Goal: Information Seeking & Learning: Learn about a topic

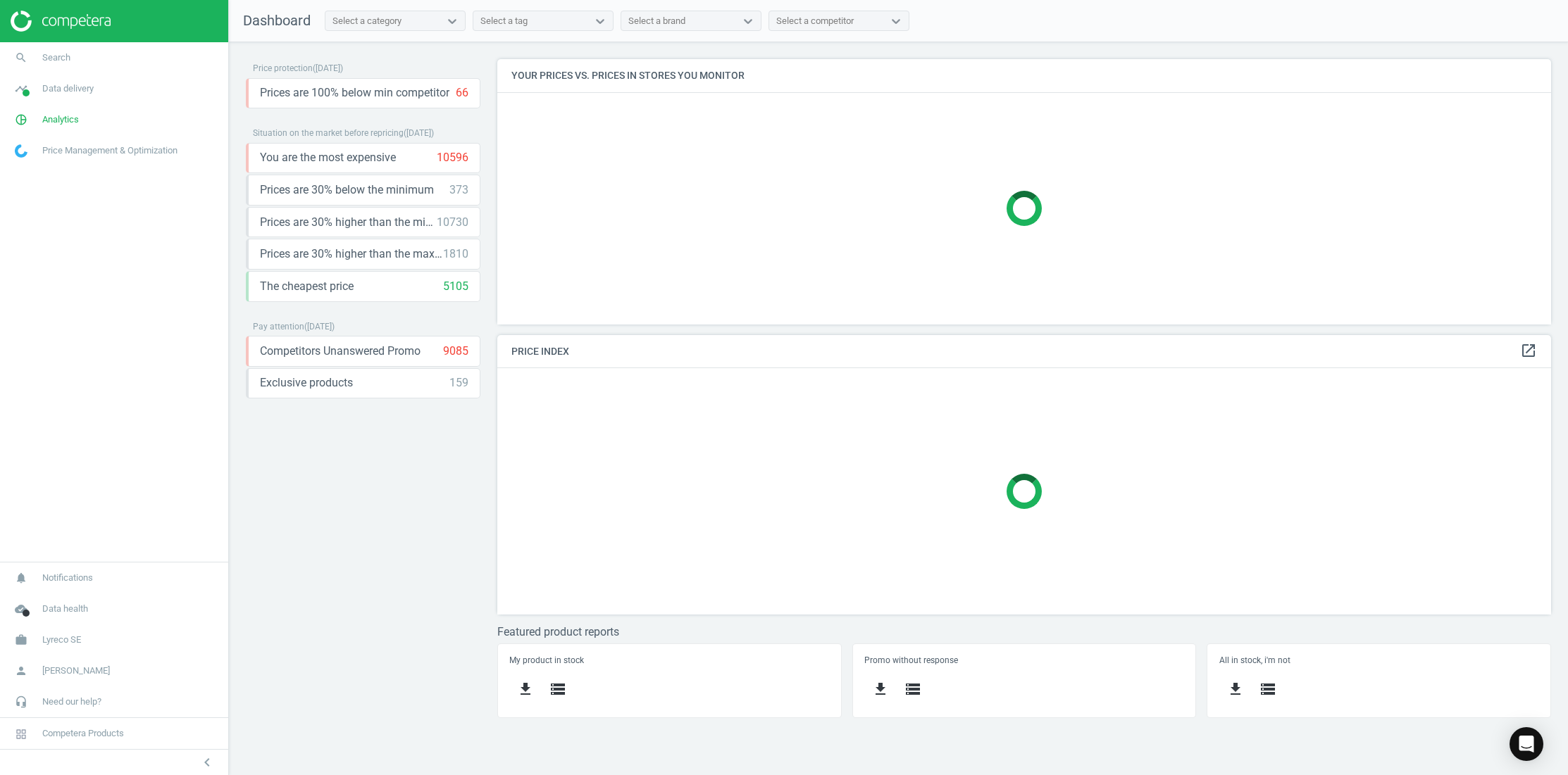
scroll to position [287, 1076]
click at [22, 120] on icon "pie_chart_outlined" at bounding box center [21, 119] width 26 height 26
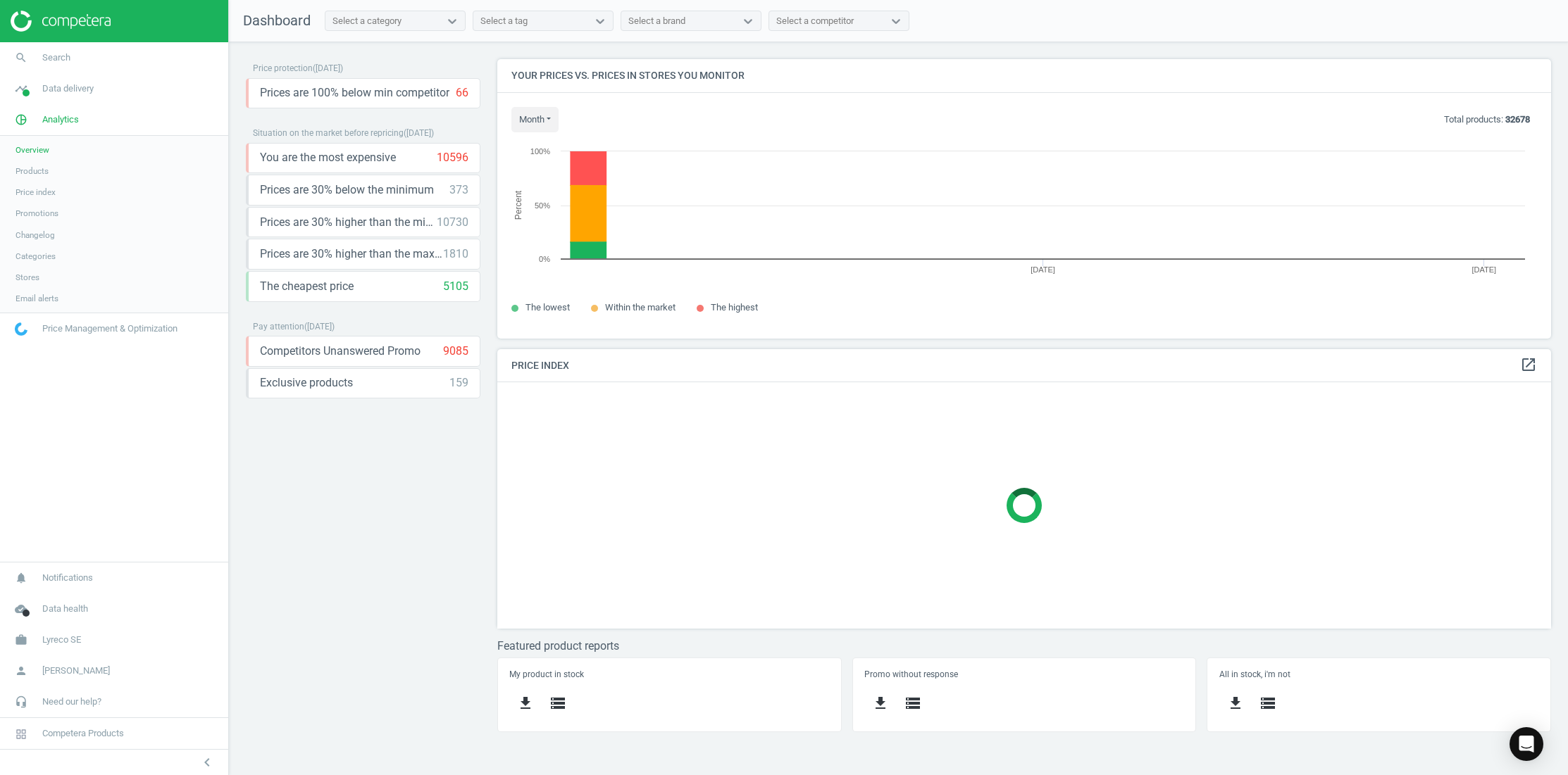
click at [39, 190] on span "Price index" at bounding box center [36, 192] width 40 height 11
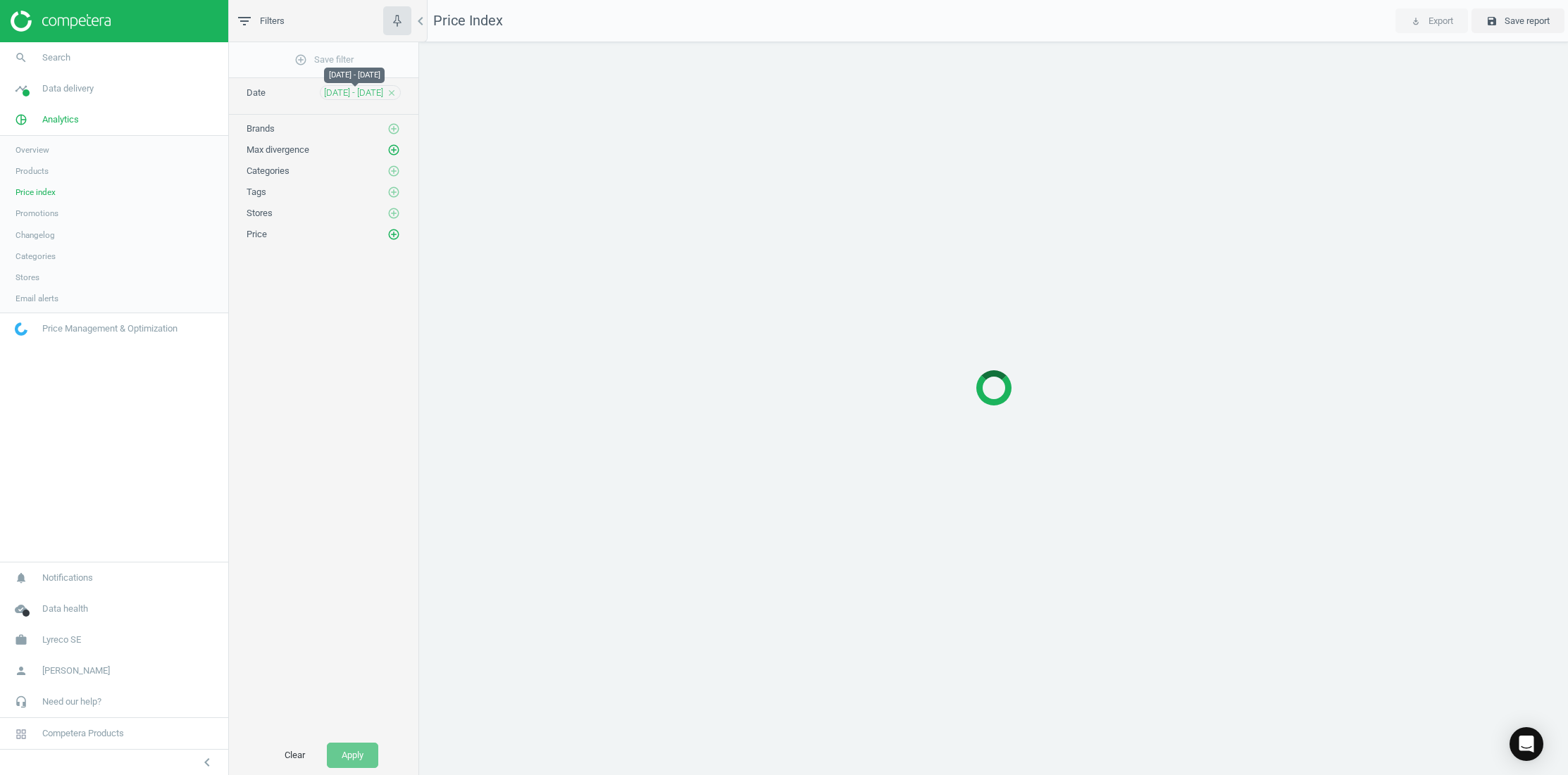
click at [345, 91] on span "[DATE] - [DATE]" at bounding box center [353, 93] width 59 height 13
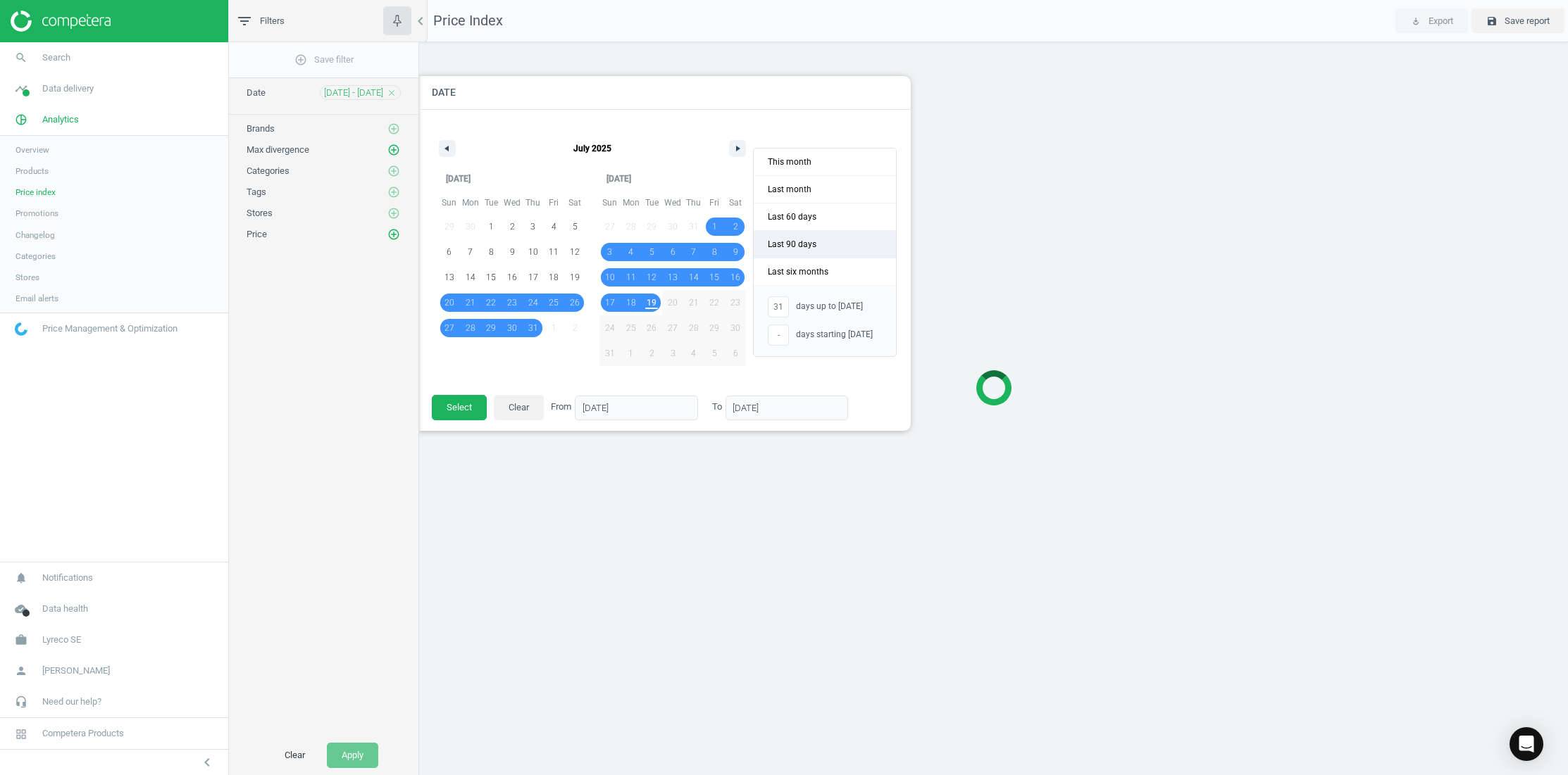
click at [820, 249] on span "Last 90 days" at bounding box center [825, 244] width 142 height 26
type input "-"
type input "[DATE]"
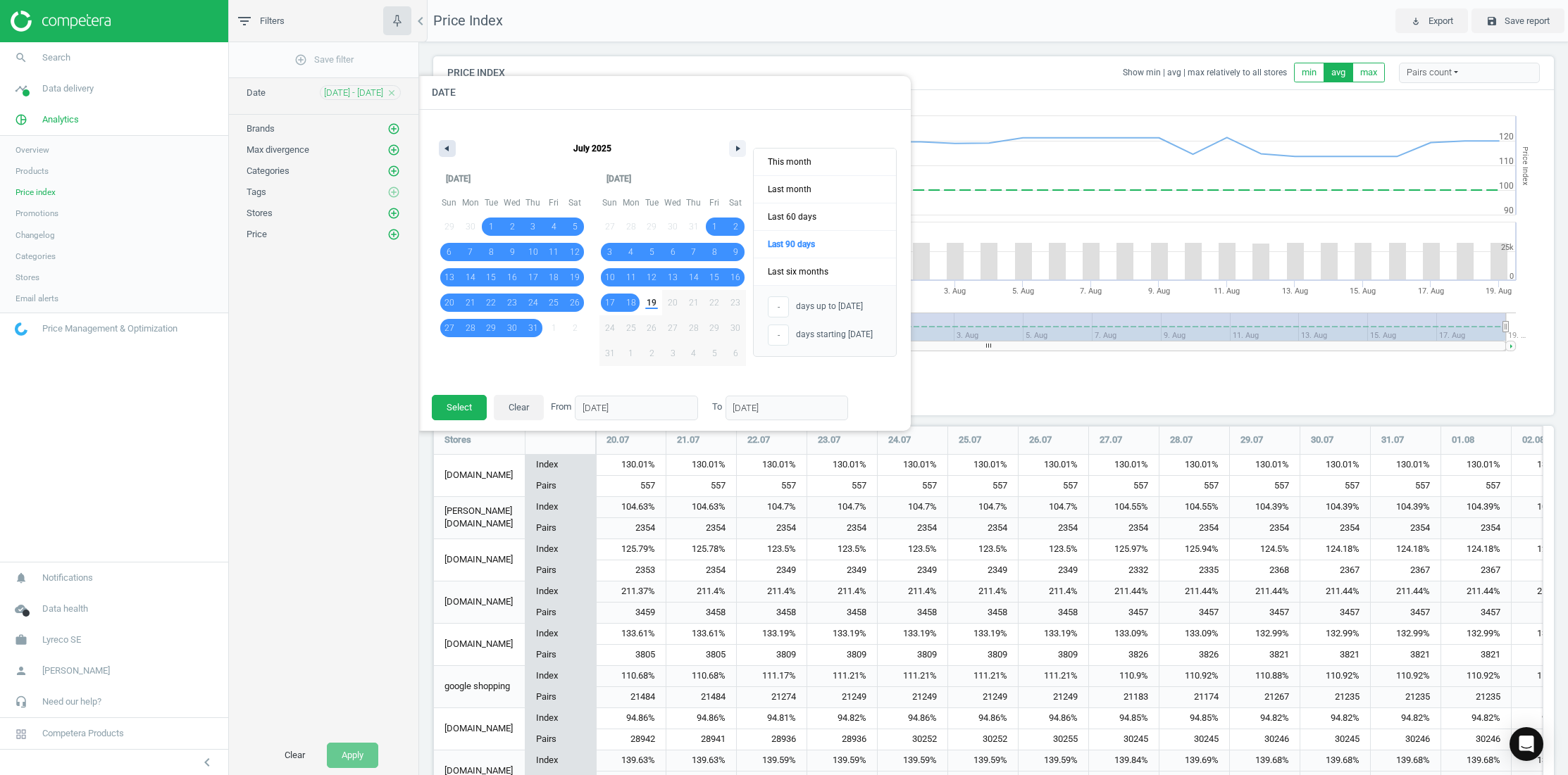
scroll to position [814, 1132]
click at [451, 148] on button "button" at bounding box center [448, 148] width 17 height 17
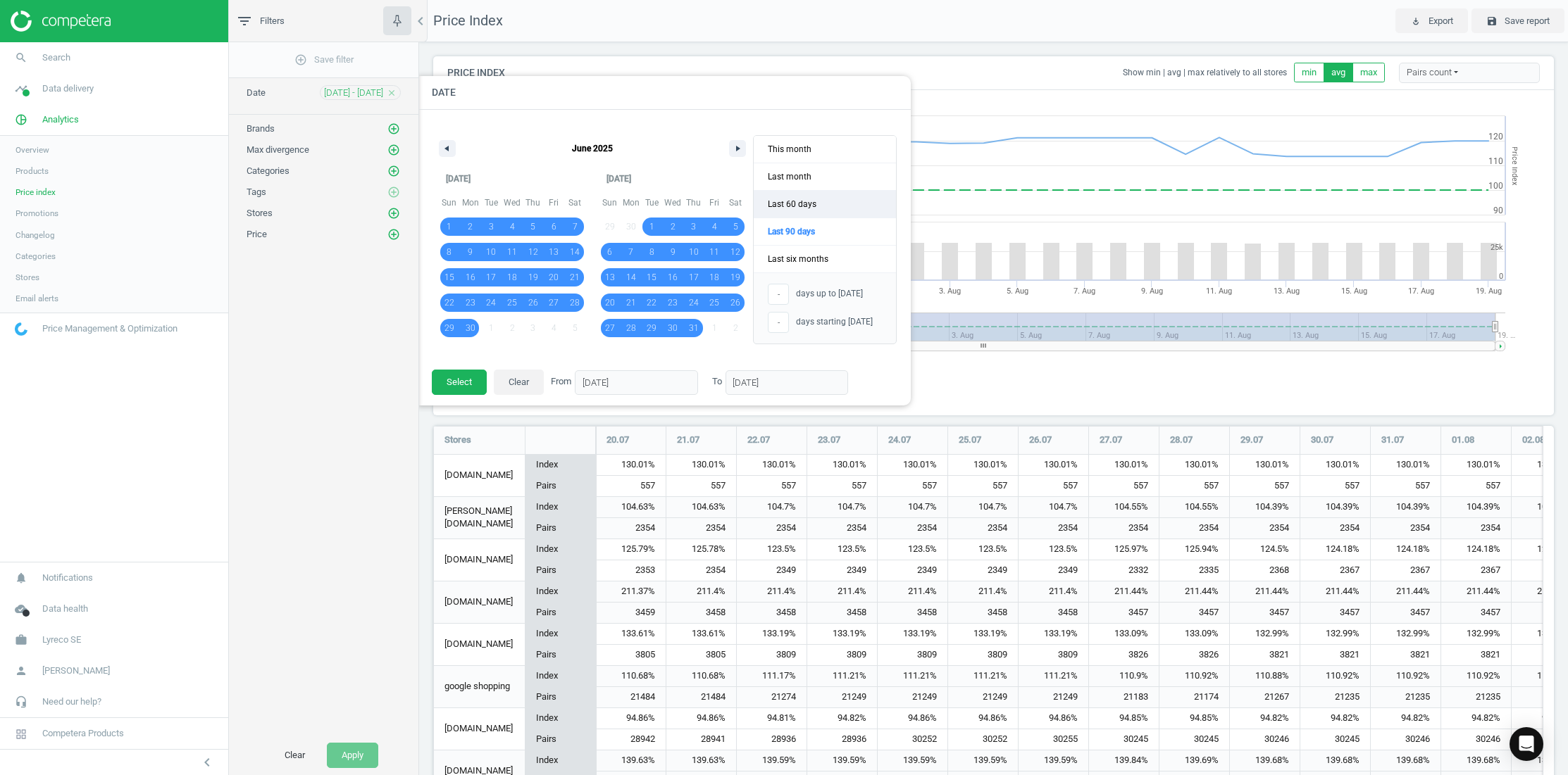
click at [805, 206] on span "Last 60 days" at bounding box center [825, 203] width 142 height 26
type input "[DATE]"
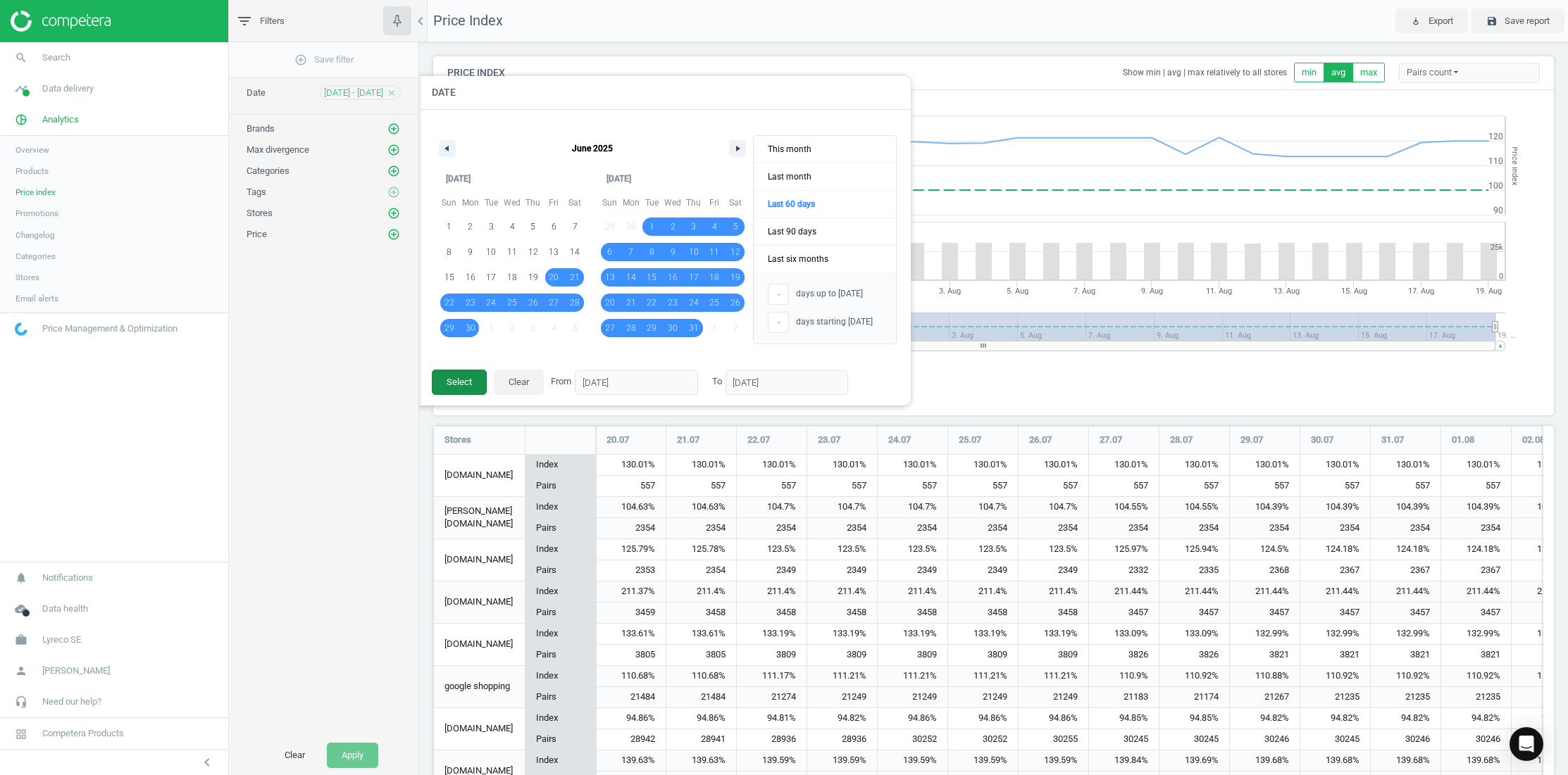
click at [447, 378] on button "Select" at bounding box center [459, 383] width 55 height 26
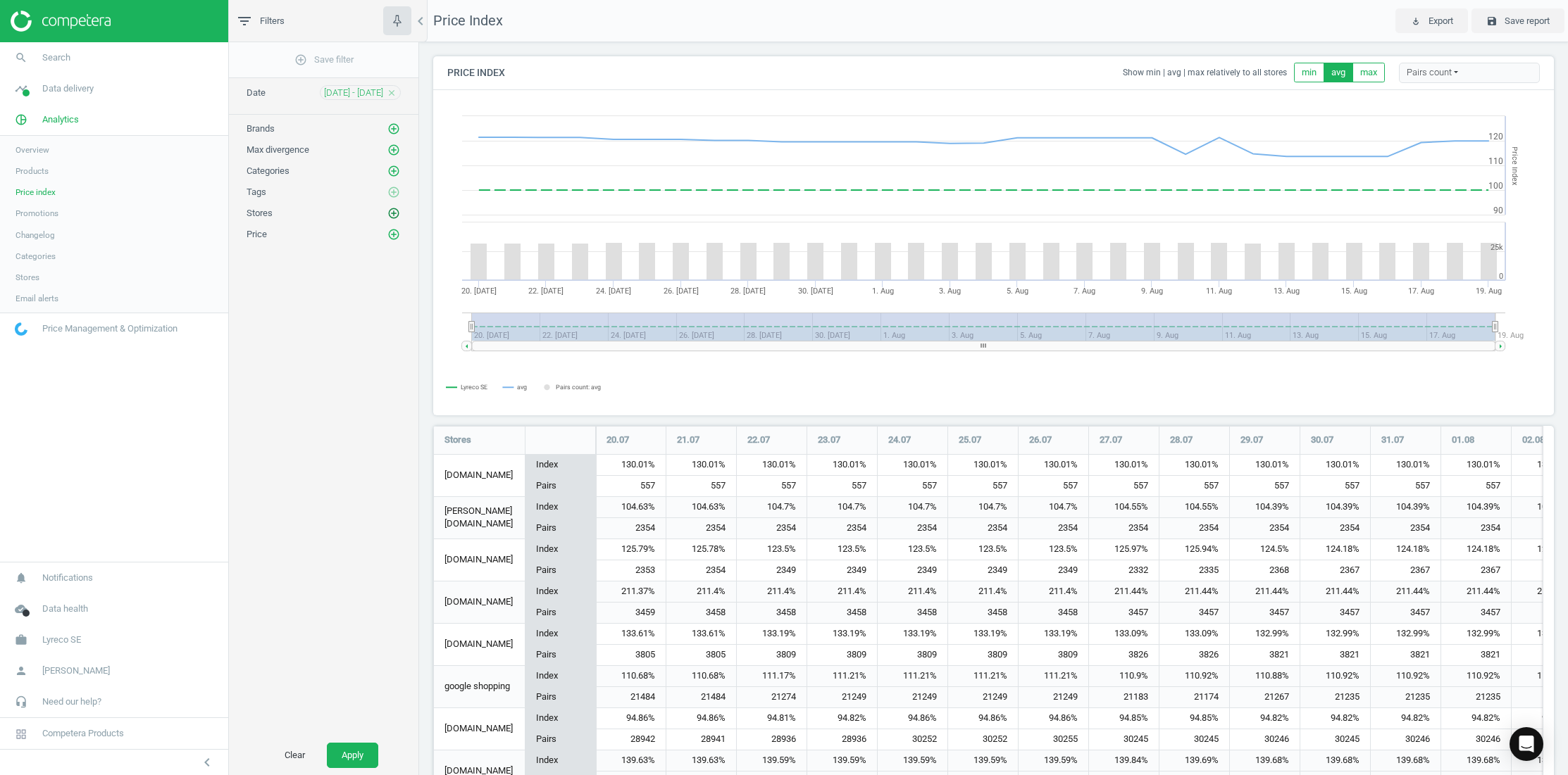
click at [395, 213] on icon "add_circle_outline" at bounding box center [394, 213] width 13 height 13
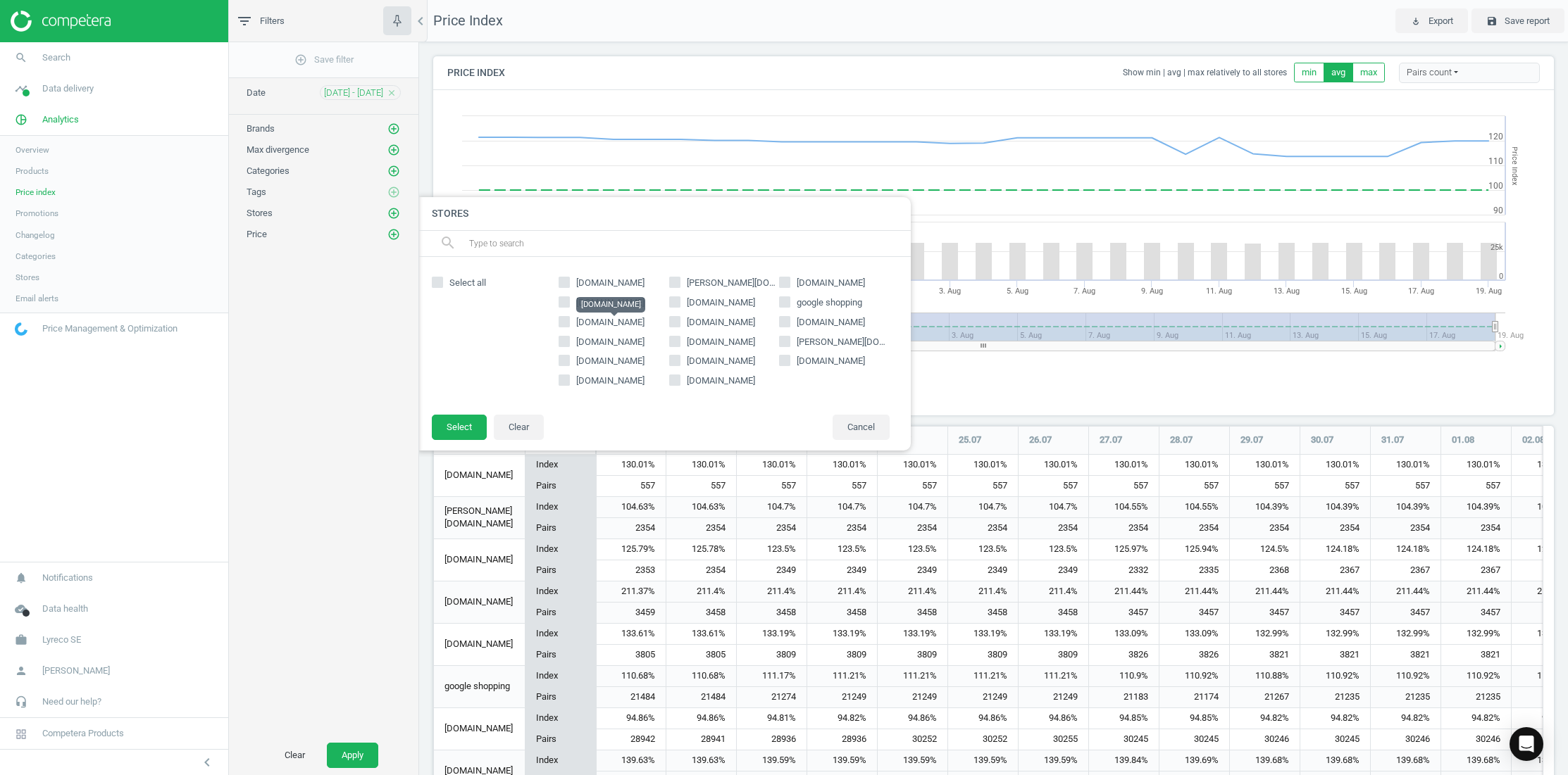
click at [608, 325] on span "[DOMAIN_NAME]" at bounding box center [610, 322] width 69 height 11
click at [569, 325] on input "[DOMAIN_NAME]" at bounding box center [564, 321] width 9 height 9
checkbox input "true"
click at [456, 429] on button "Select" at bounding box center [459, 427] width 55 height 26
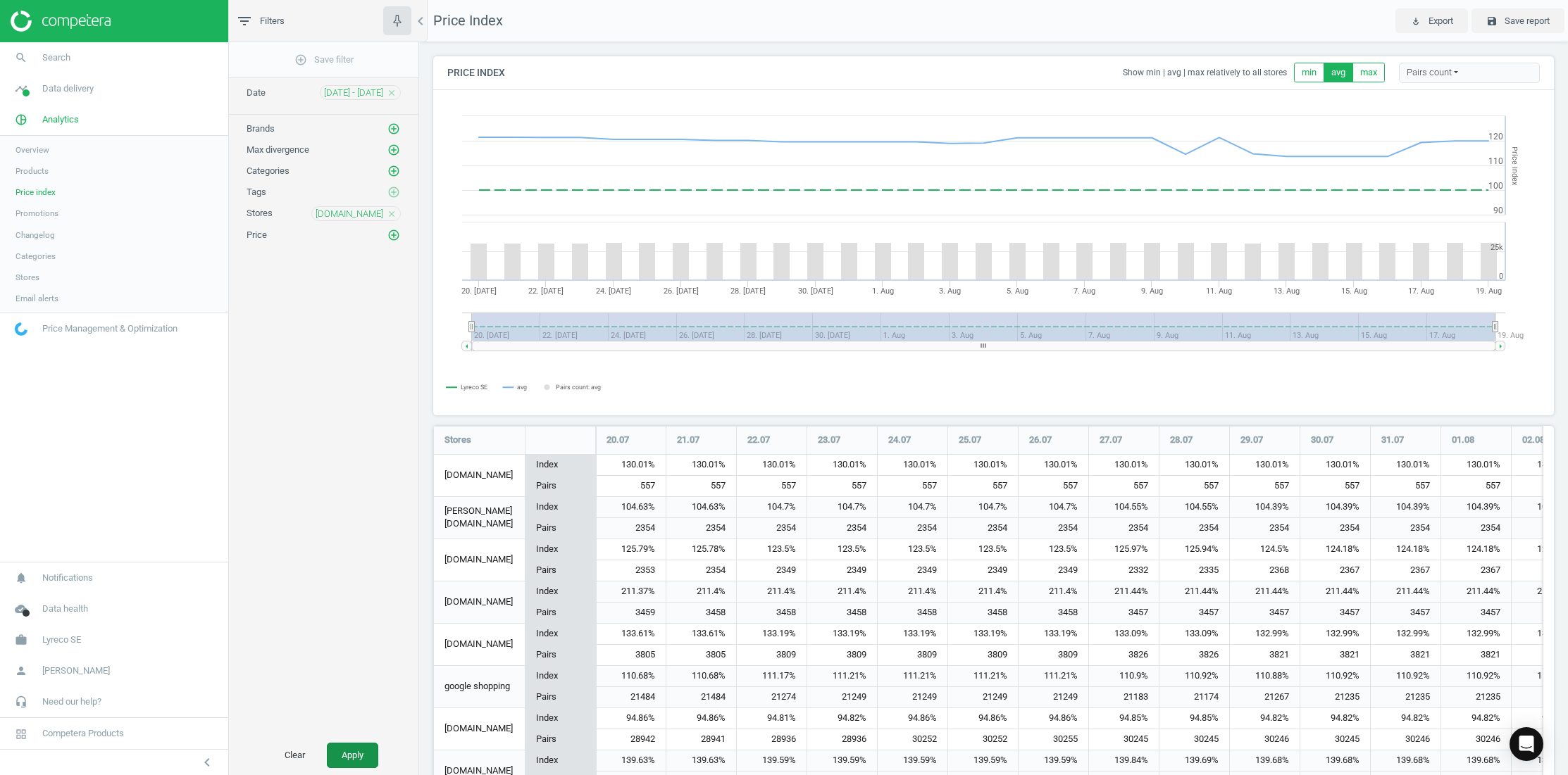
click at [373, 746] on button "Apply" at bounding box center [353, 756] width 51 height 26
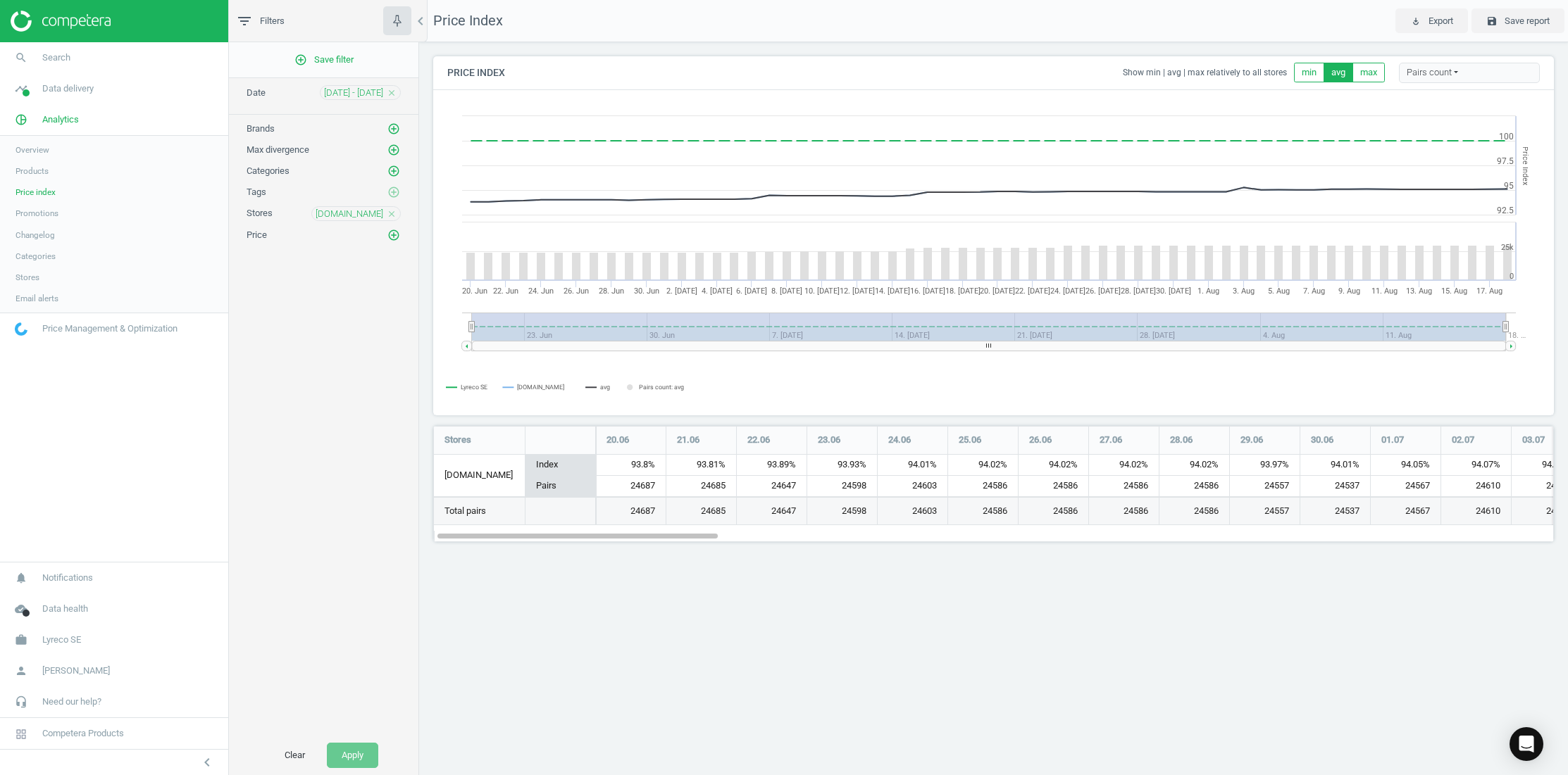
scroll to position [138, 1142]
click at [378, 365] on div "add_circle_outline Save filter Date [DATE] - [DATE] close Brands add_circle_out…" at bounding box center [323, 389] width 189 height 694
click at [1012, 73] on button "min" at bounding box center [1310, 73] width 30 height 20
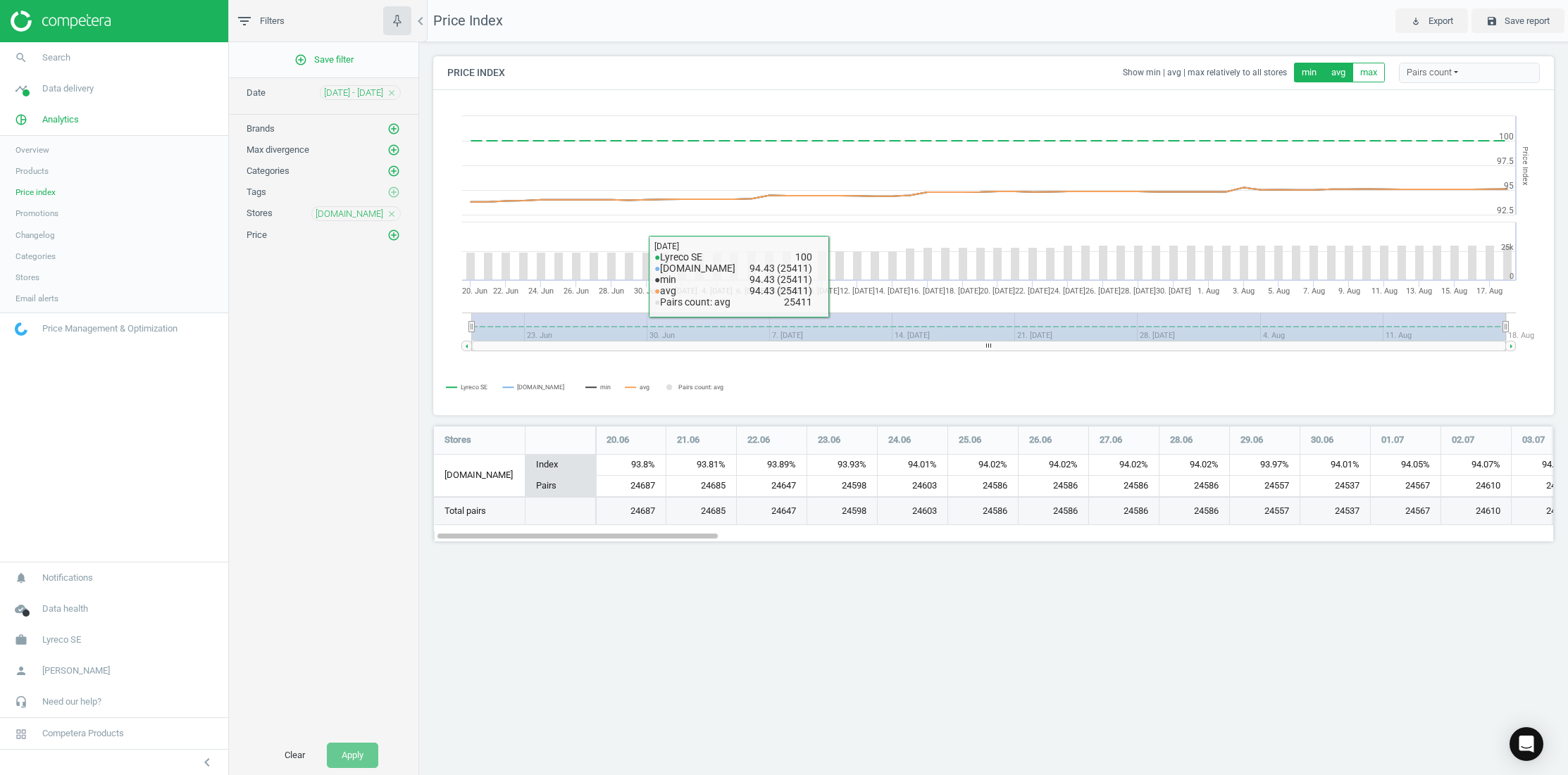
click at [359, 414] on div "add_circle_outline Save filter Date [DATE] - [DATE] close Brands add_circle_out…" at bounding box center [323, 389] width 189 height 694
click at [1012, 19] on nav "Price Index play_for_work Export save Save report" at bounding box center [993, 21] width 1149 height 42
click at [40, 57] on span "search" at bounding box center [21, 57] width 42 height 31
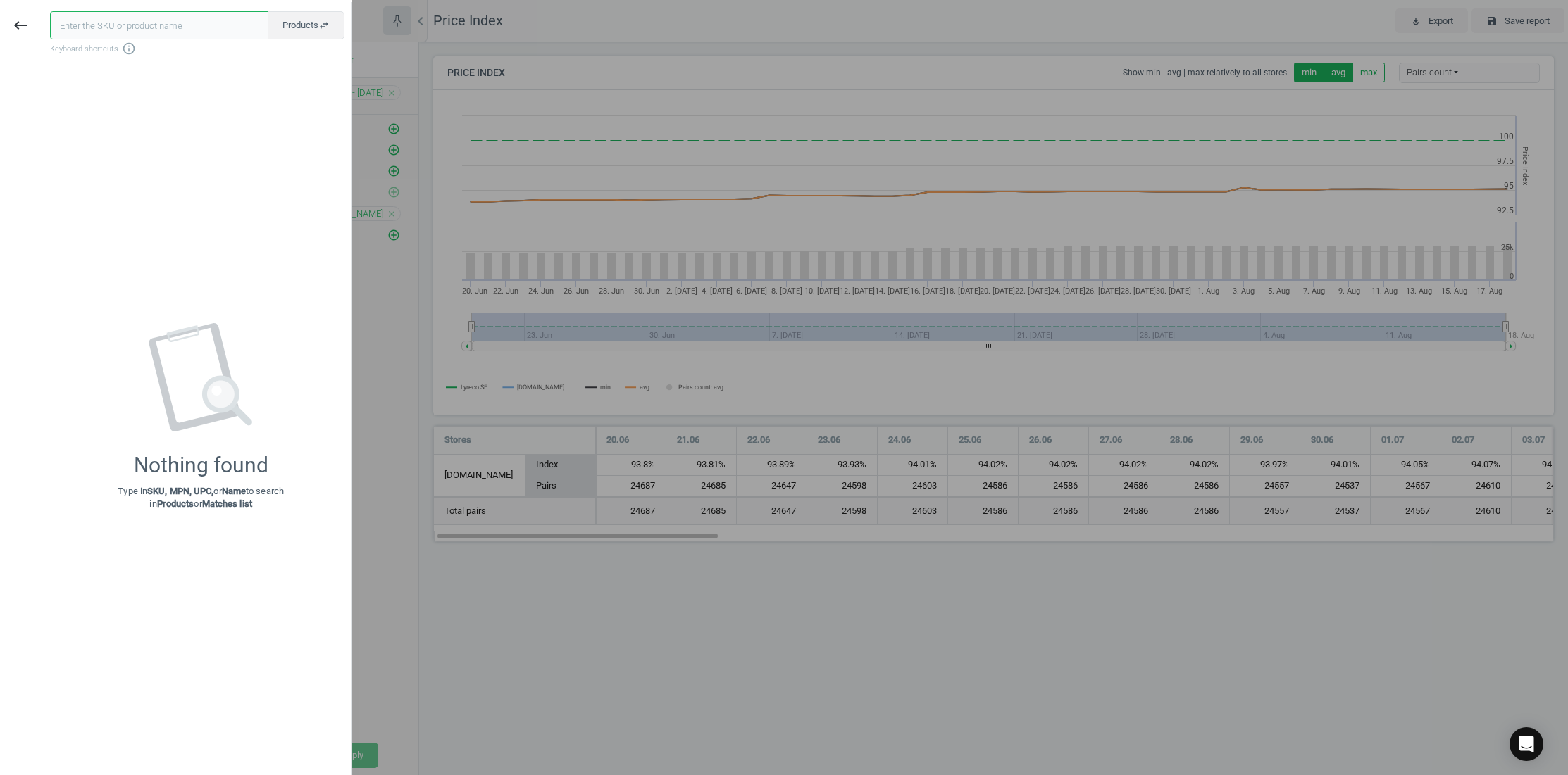
paste input "117420"
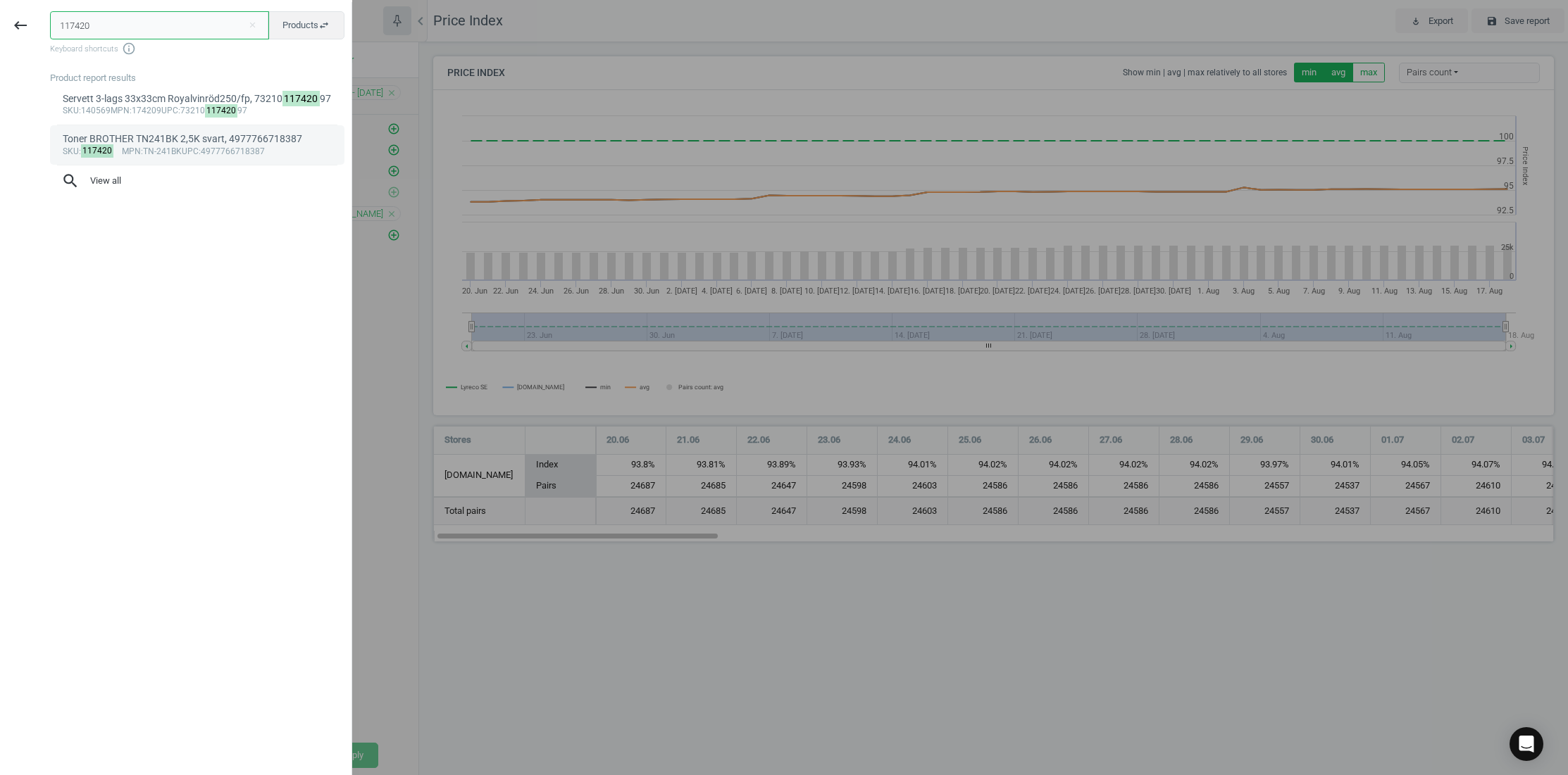
type input "117420"
click at [123, 134] on div "Toner BROTHER TN241BK 2,5K svart, 4977766718387" at bounding box center [198, 139] width 270 height 14
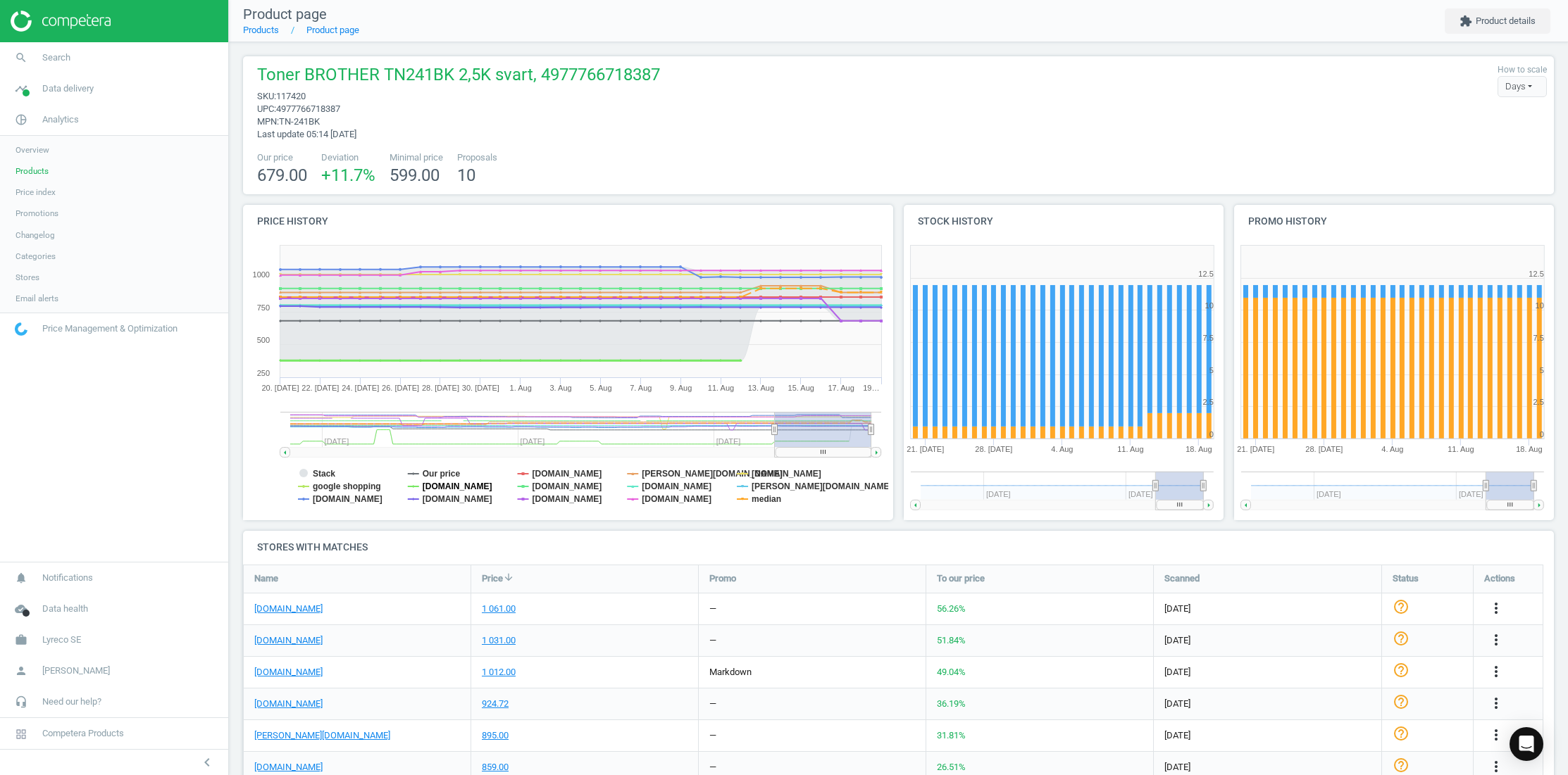
drag, startPoint x: 451, startPoint y: 484, endPoint x: 432, endPoint y: 460, distance: 30.6
click at [451, 484] on tspan "[DOMAIN_NAME]" at bounding box center [458, 487] width 70 height 10
click at [336, 475] on rect at bounding box center [566, 379] width 645 height 282
click at [319, 475] on tspan "Stack" at bounding box center [324, 474] width 23 height 10
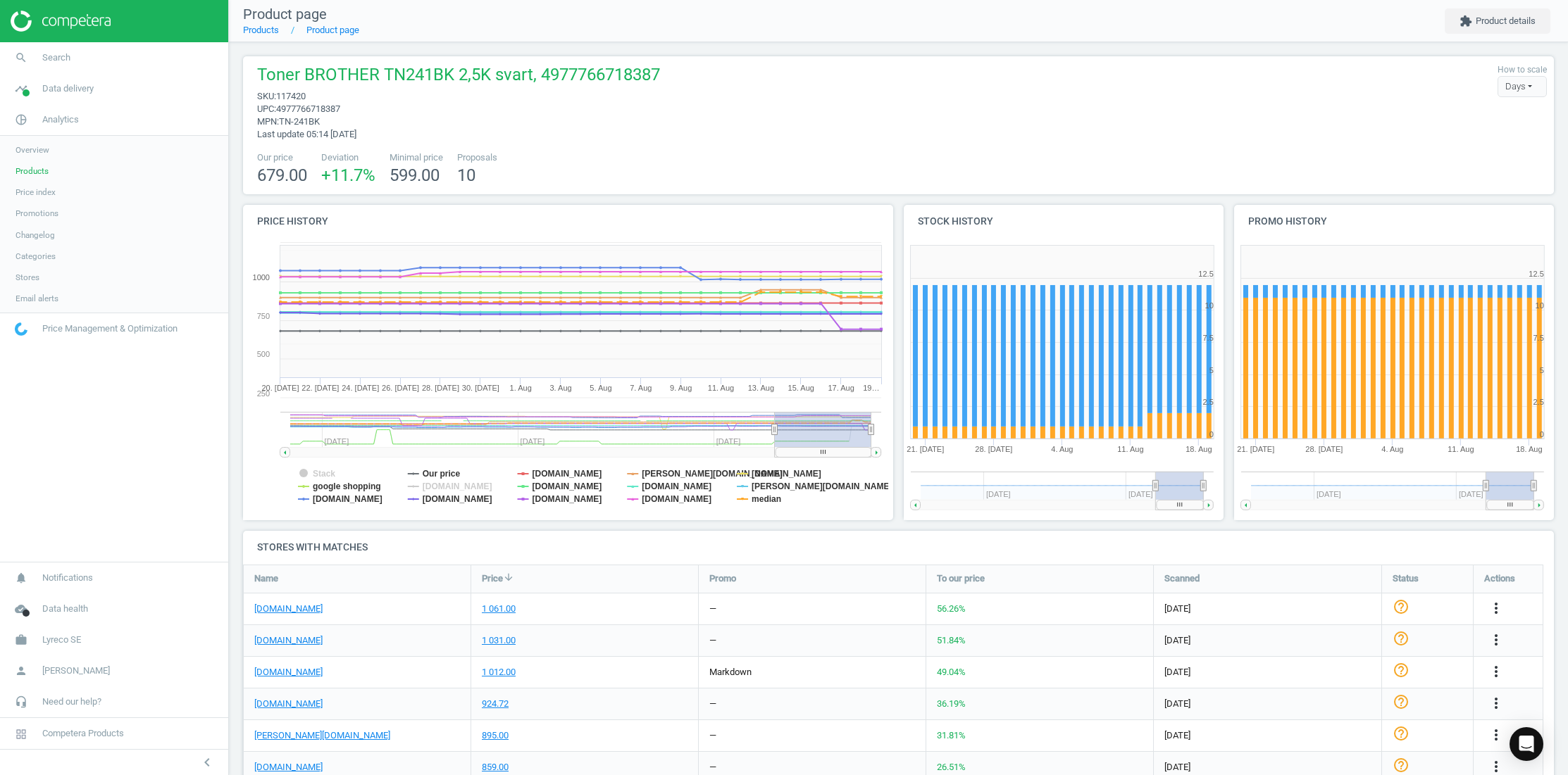
click at [311, 485] on rect at bounding box center [566, 379] width 645 height 282
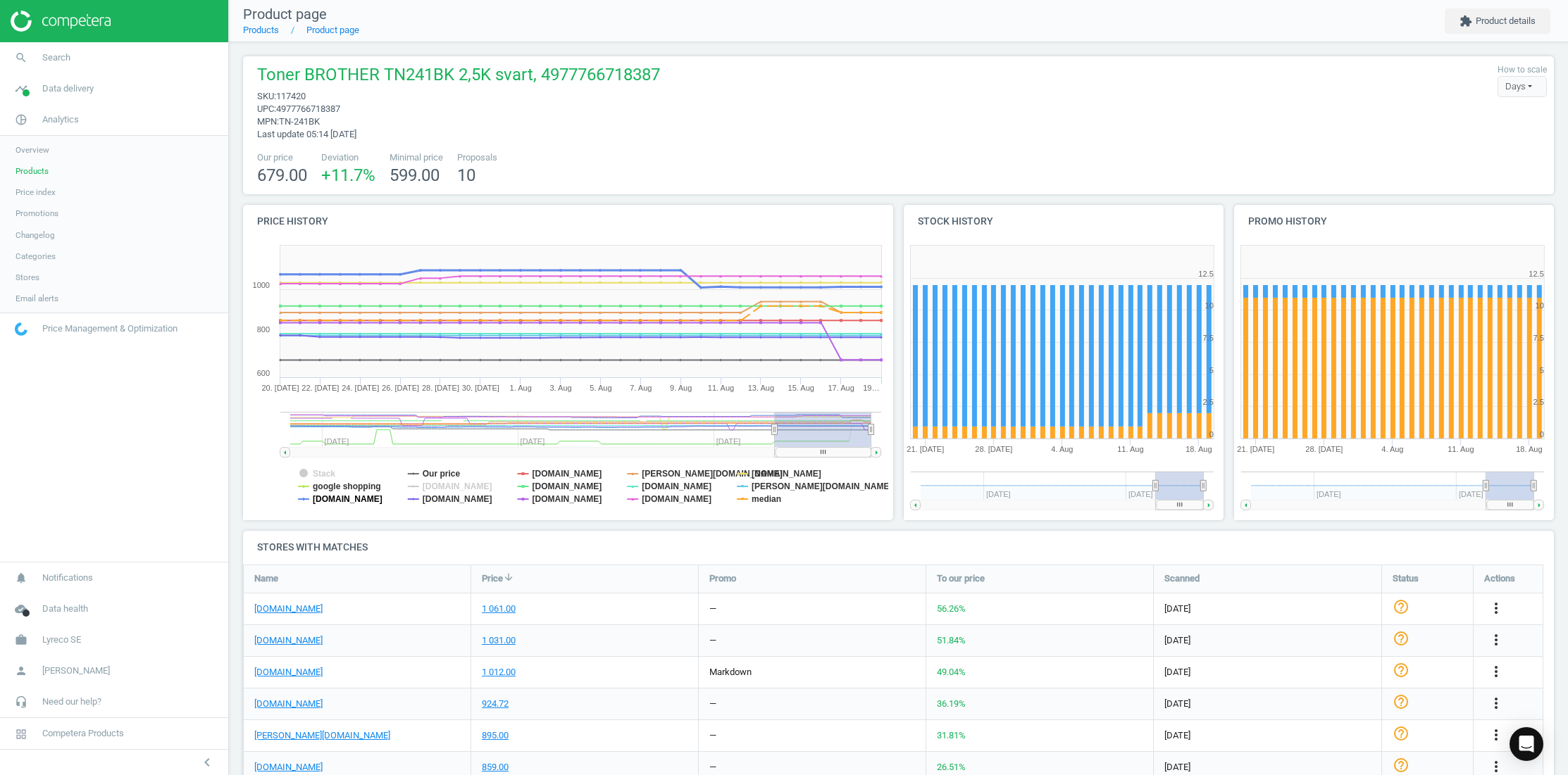
click at [331, 499] on tspan "[DOMAIN_NAME]" at bounding box center [348, 500] width 70 height 10
click at [346, 482] on tspan "google shopping" at bounding box center [347, 487] width 69 height 10
click at [536, 501] on tspan "[DOMAIN_NAME]" at bounding box center [568, 500] width 70 height 10
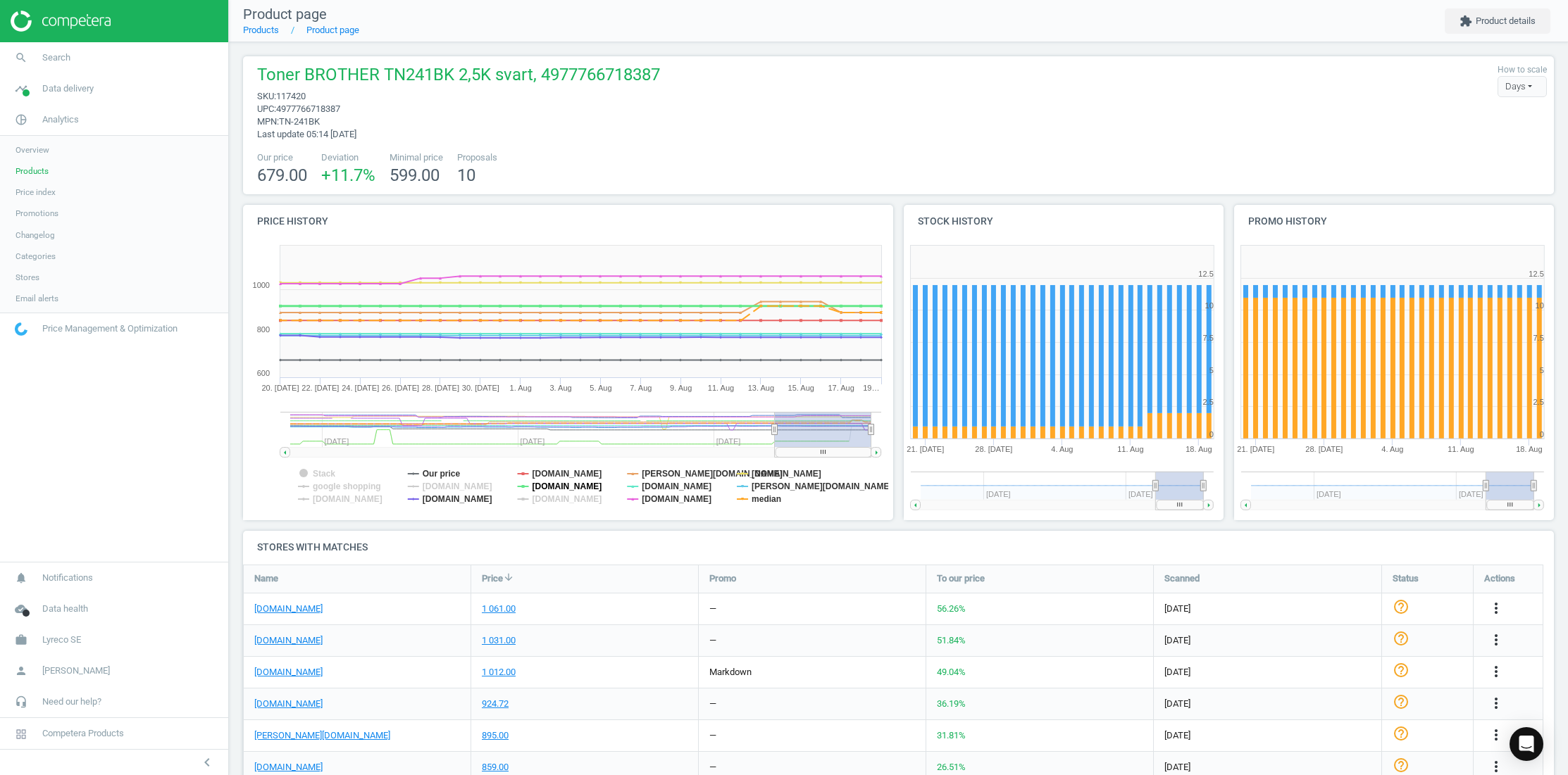
click at [542, 485] on tspan "[DOMAIN_NAME]" at bounding box center [568, 487] width 70 height 10
click at [546, 472] on tspan "[DOMAIN_NAME]" at bounding box center [568, 474] width 70 height 10
click at [661, 475] on tspan "[PERSON_NAME][DOMAIN_NAME]" at bounding box center [712, 474] width 140 height 10
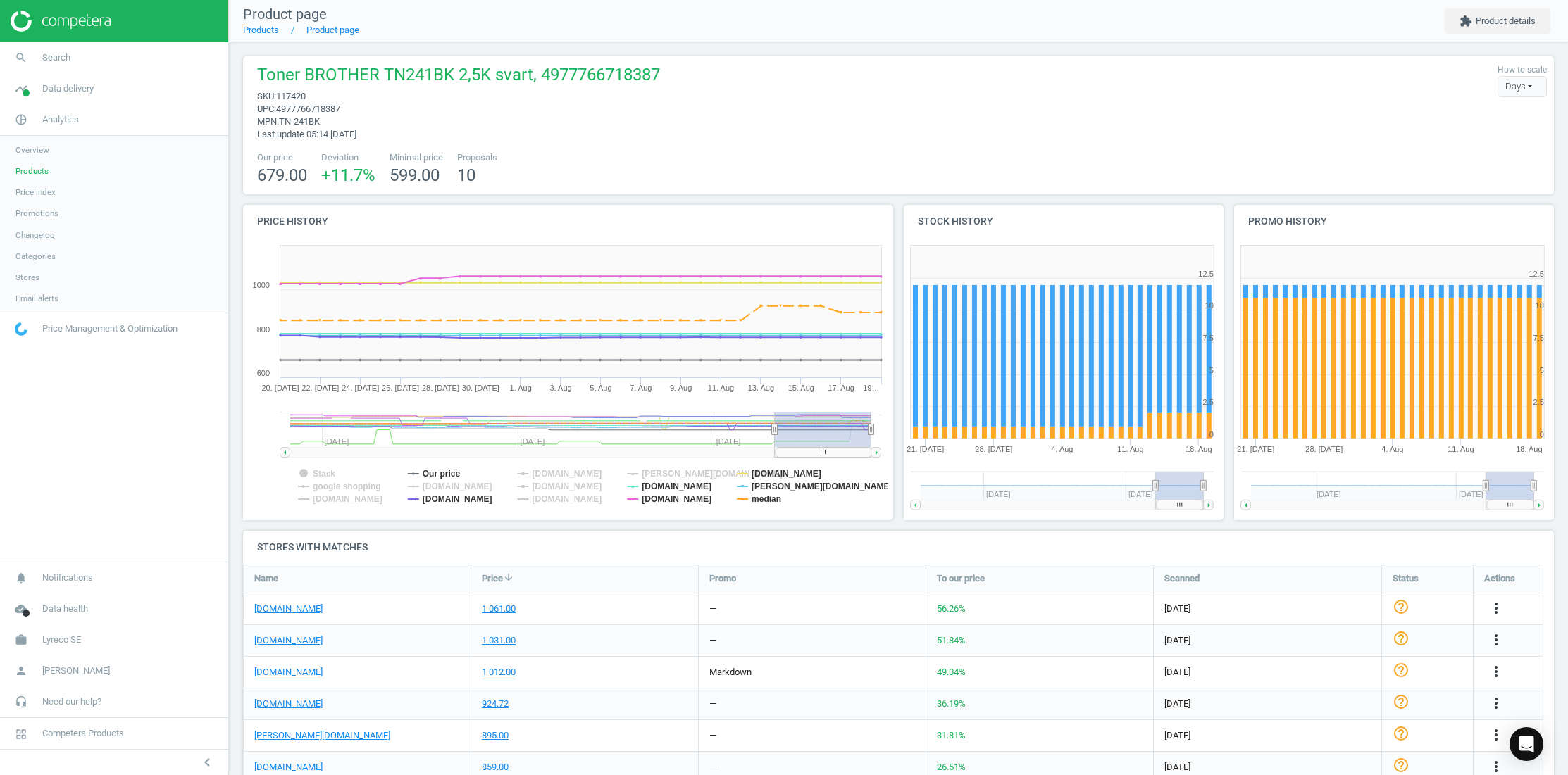
click at [665, 483] on tspan "[DOMAIN_NAME]" at bounding box center [677, 487] width 70 height 10
click at [663, 498] on tspan "[DOMAIN_NAME]" at bounding box center [677, 500] width 70 height 10
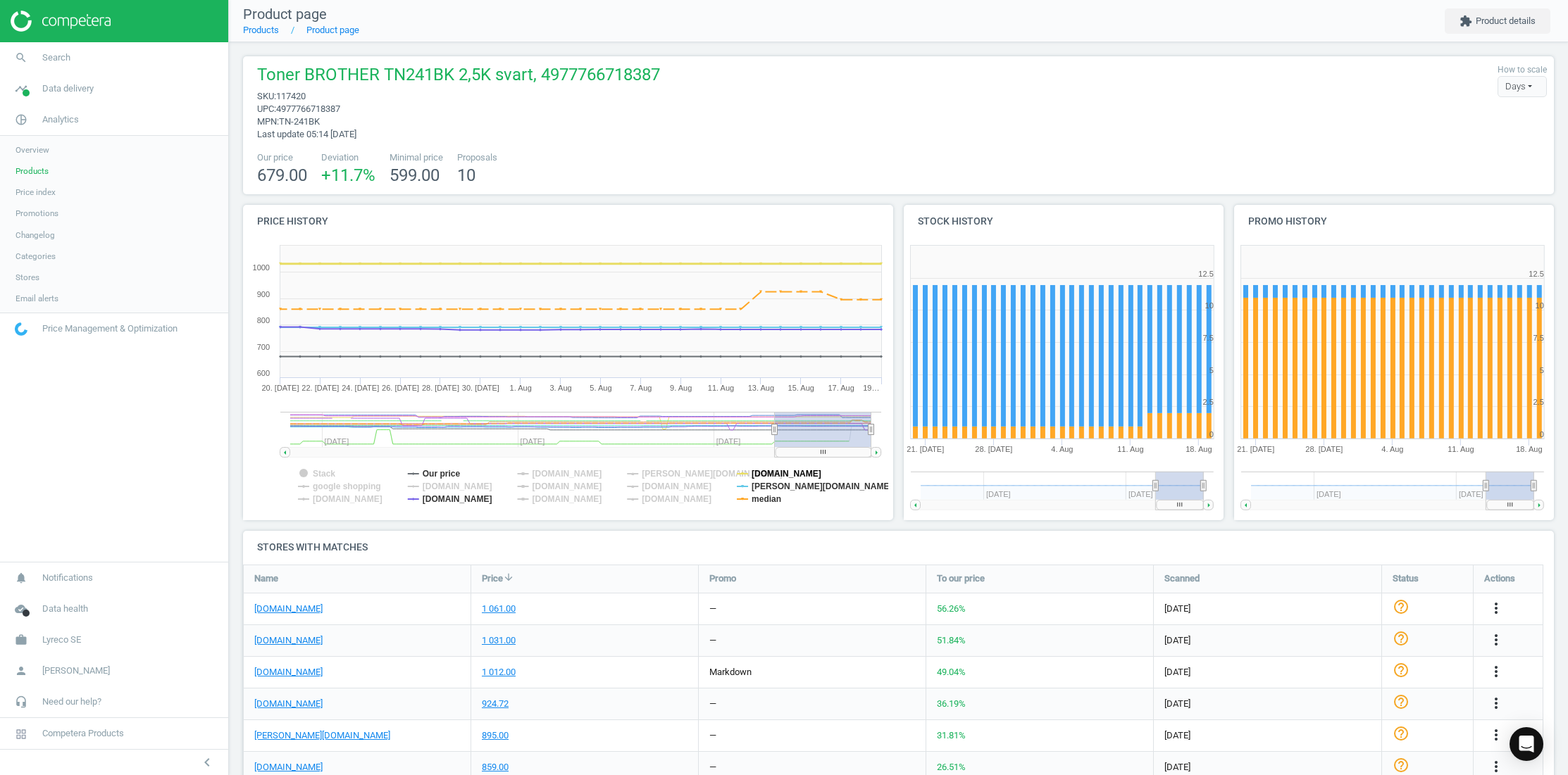
click at [775, 470] on tspan "[DOMAIN_NAME]" at bounding box center [787, 474] width 70 height 10
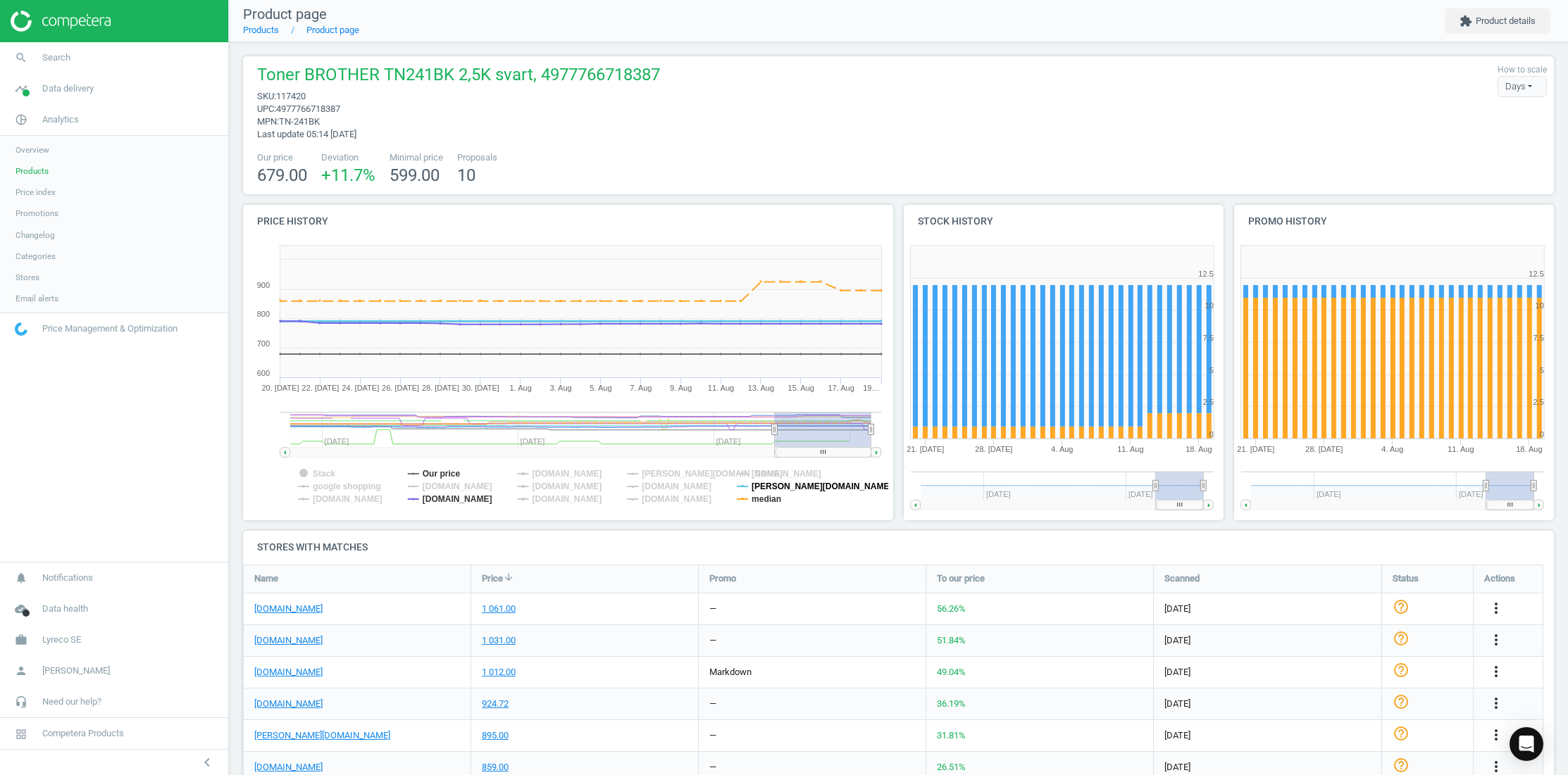
click at [777, 482] on tspan "[PERSON_NAME][DOMAIN_NAME]" at bounding box center [822, 487] width 140 height 10
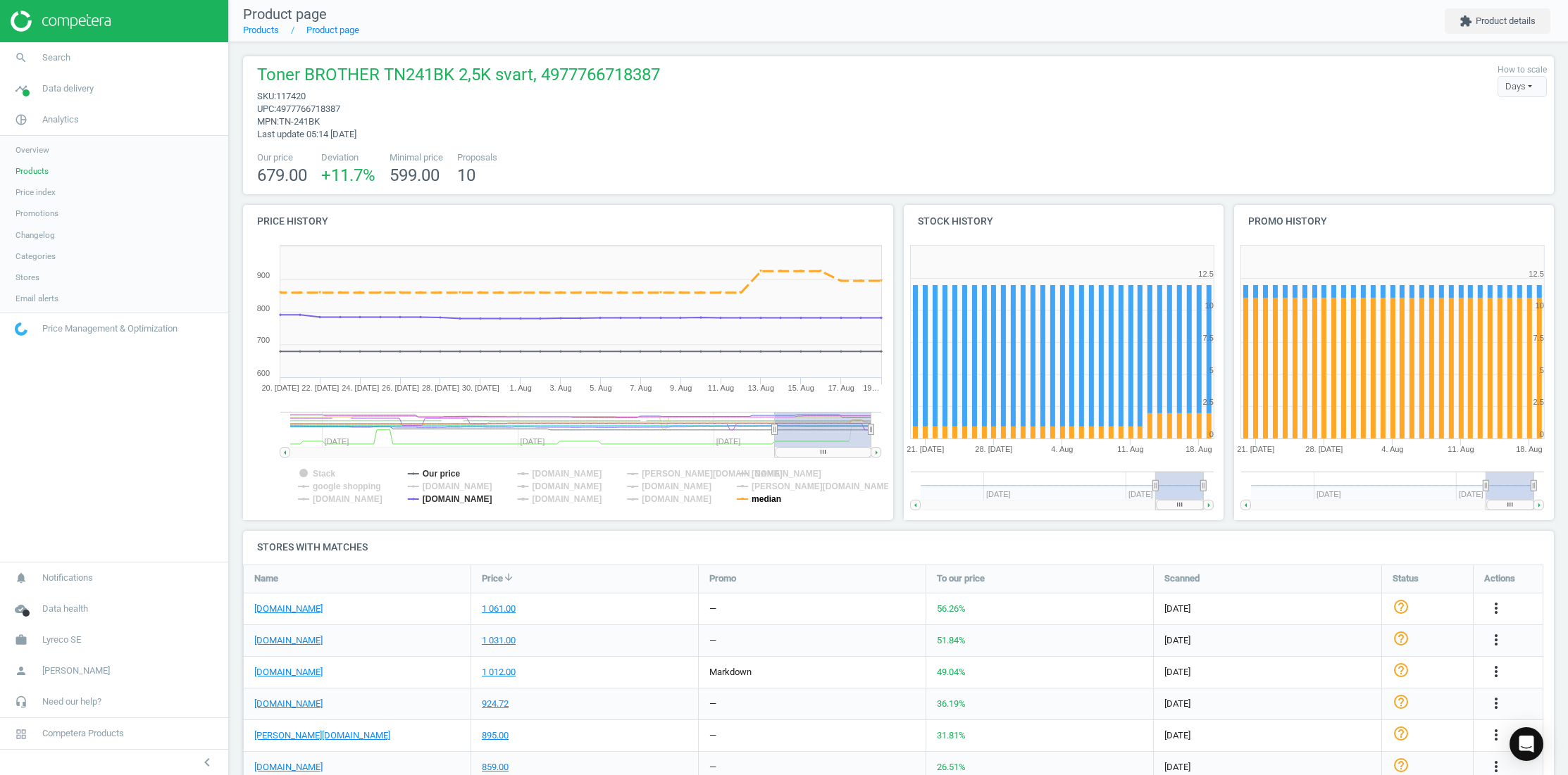
click at [770, 497] on tspan "median" at bounding box center [766, 500] width 29 height 10
